Goal: Navigation & Orientation: Understand site structure

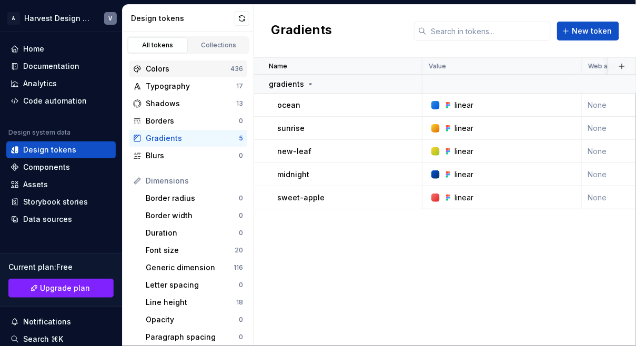
click at [173, 67] on div "Colors" at bounding box center [188, 69] width 85 height 11
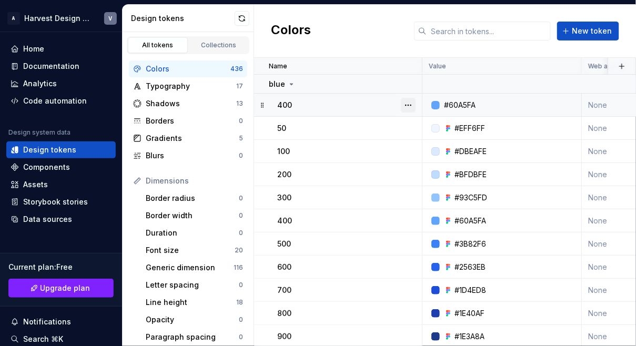
click at [405, 107] on button "button" at bounding box center [408, 105] width 15 height 15
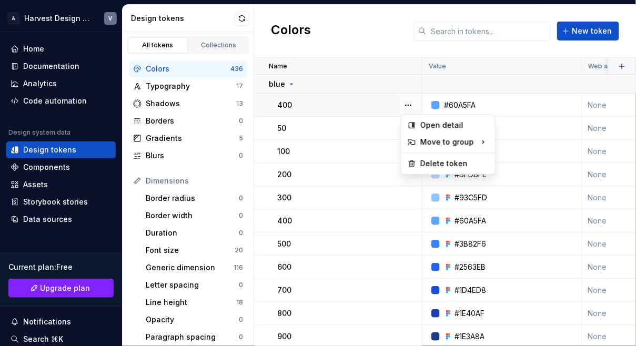
click at [404, 43] on html "A Harvest Design System V Home Documentation Analytics Code automation Design s…" at bounding box center [318, 173] width 636 height 346
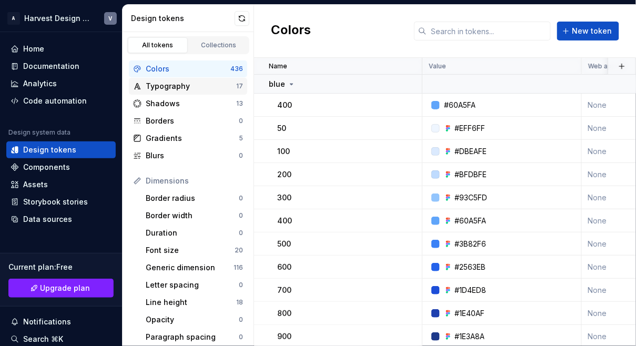
click at [182, 86] on div "Typography" at bounding box center [191, 86] width 90 height 11
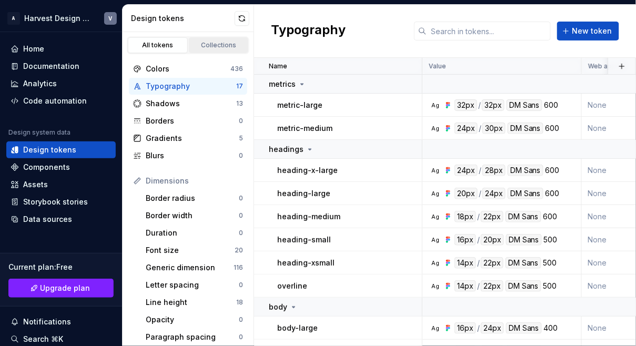
click at [216, 50] on link "Collections" at bounding box center [219, 45] width 60 height 16
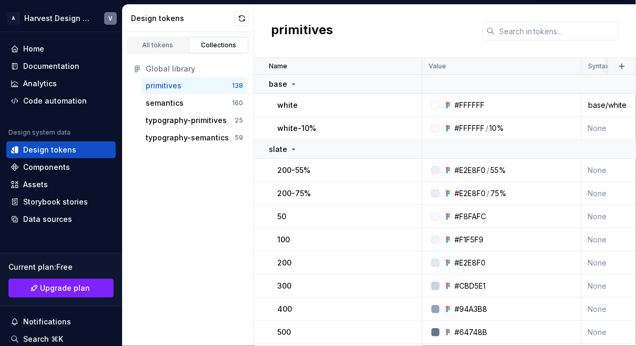
click at [168, 89] on div "primitives" at bounding box center [164, 85] width 36 height 11
click at [46, 166] on div "Components" at bounding box center [46, 167] width 47 height 11
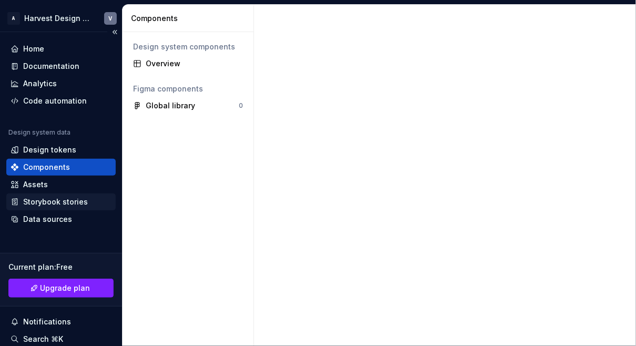
click at [35, 206] on div "Storybook stories" at bounding box center [55, 202] width 65 height 11
